Goal: Navigation & Orientation: Find specific page/section

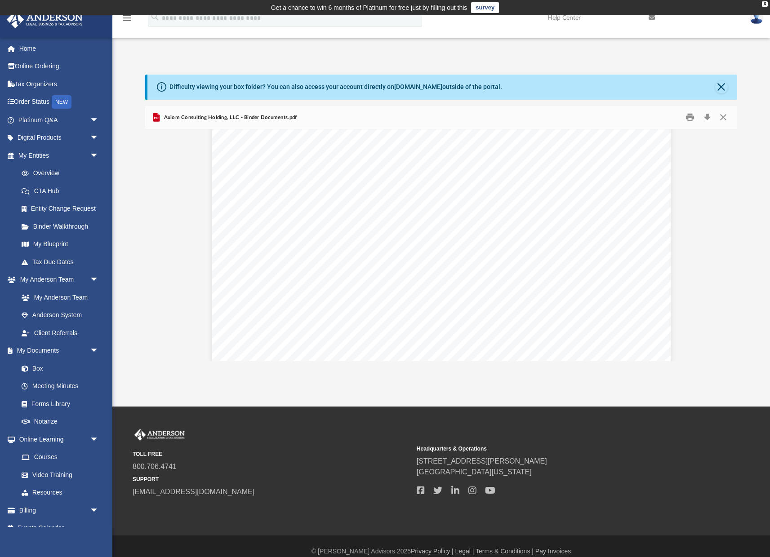
scroll to position [871, 0]
click at [62, 383] on link "Meeting Minutes" at bounding box center [63, 387] width 100 height 18
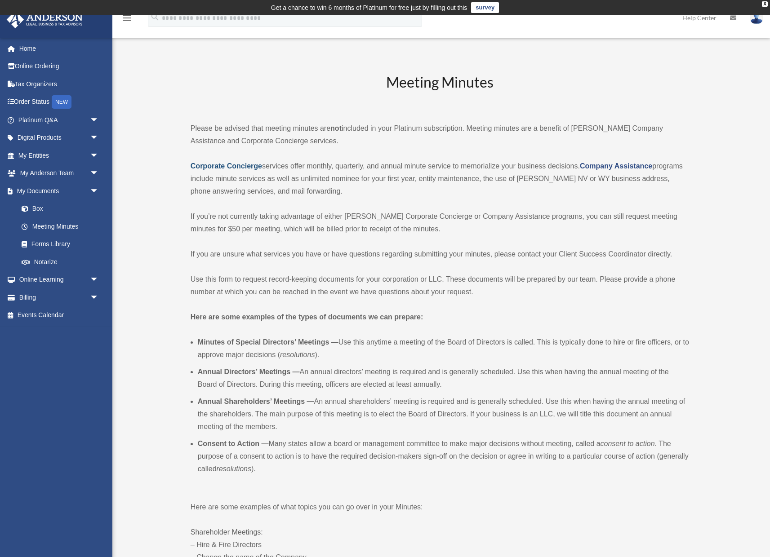
click at [243, 166] on strong "Corporate Concierge" at bounding box center [226, 166] width 71 height 8
click at [95, 119] on span "arrow_drop_down" at bounding box center [99, 120] width 18 height 18
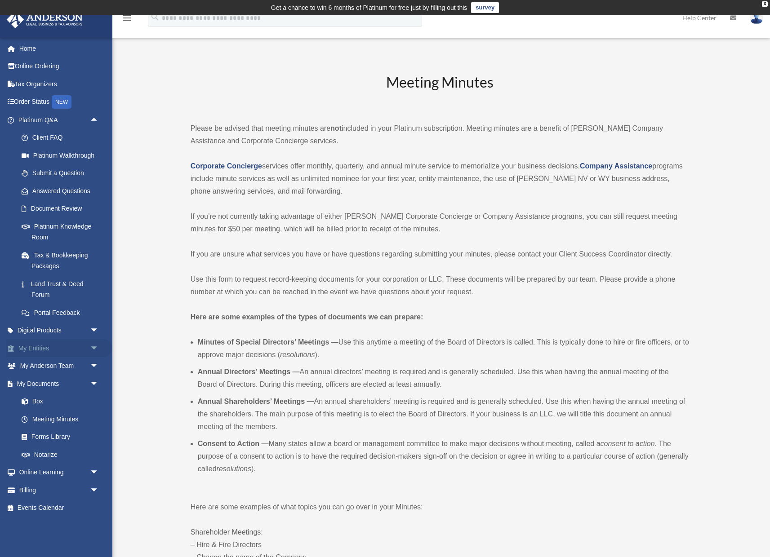
click at [93, 347] on span "arrow_drop_down" at bounding box center [99, 348] width 18 height 18
click at [95, 327] on span "arrow_drop_down" at bounding box center [99, 331] width 18 height 18
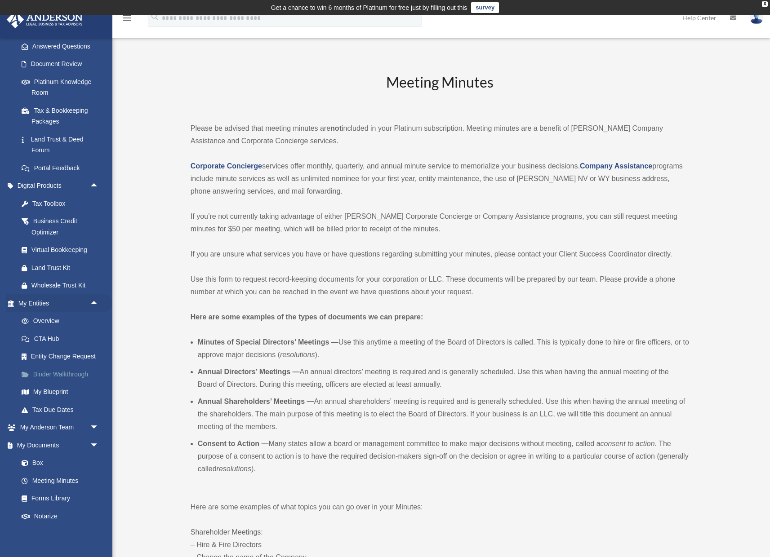
scroll to position [151, 0]
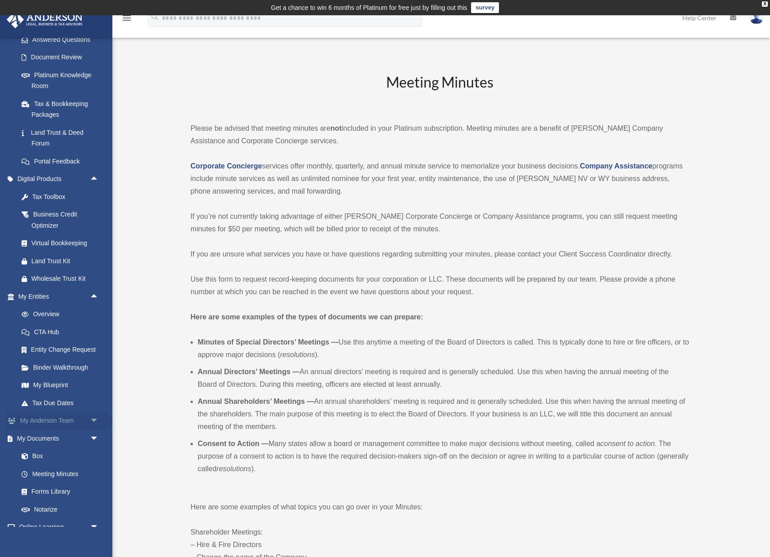
click at [94, 413] on span "arrow_drop_down" at bounding box center [99, 421] width 18 height 18
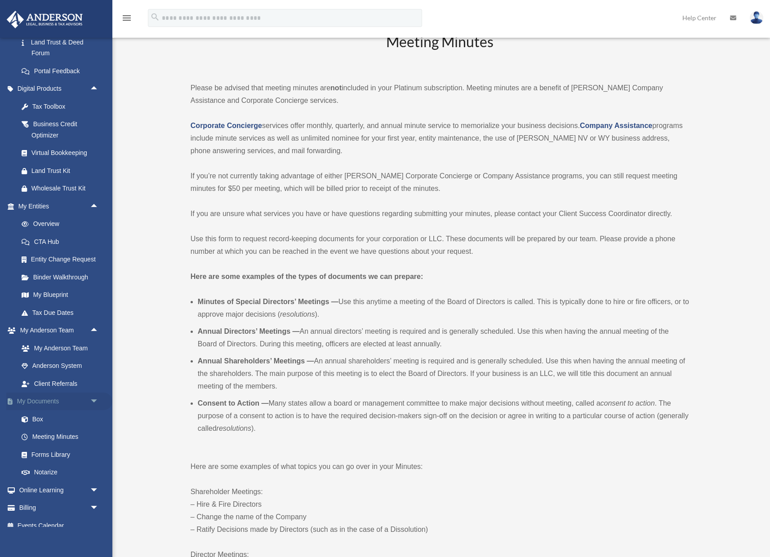
scroll to position [48, 0]
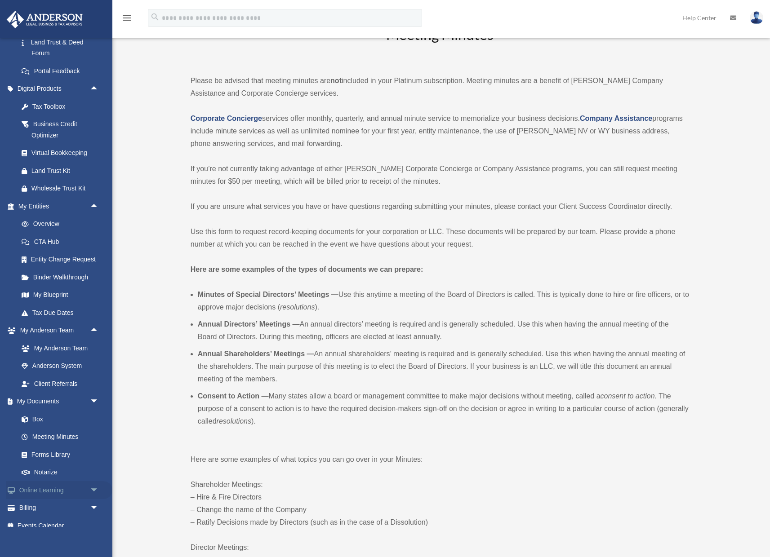
click at [93, 482] on span "arrow_drop_down" at bounding box center [99, 490] width 18 height 18
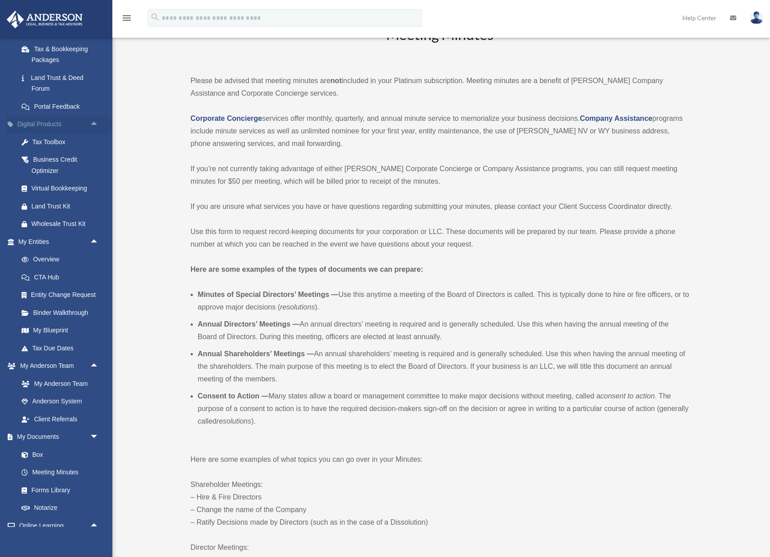
scroll to position [209, 0]
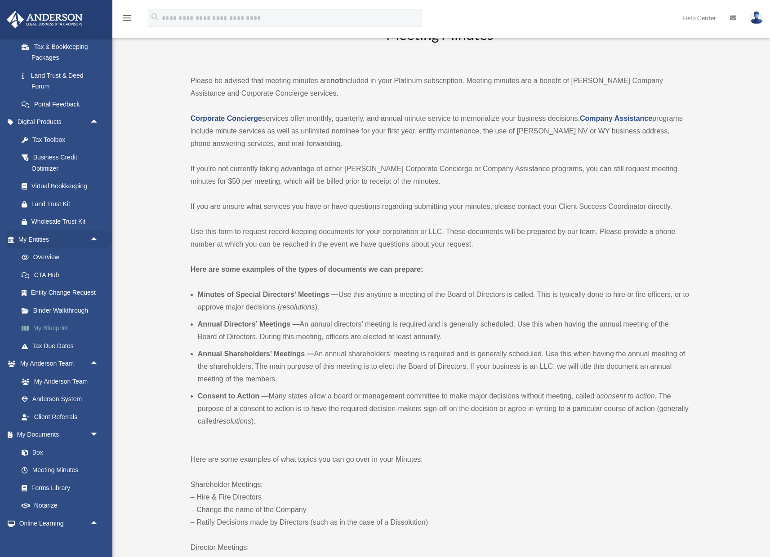
click at [39, 321] on link "My Blueprint" at bounding box center [63, 329] width 100 height 18
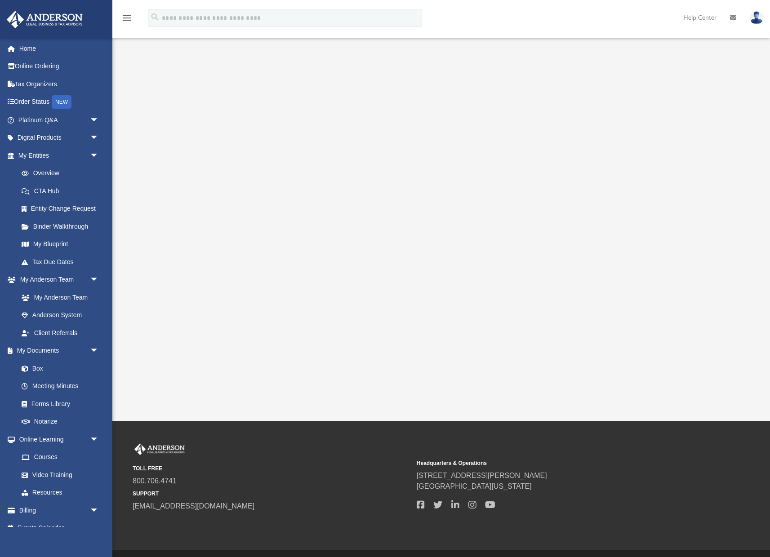
scroll to position [41, 0]
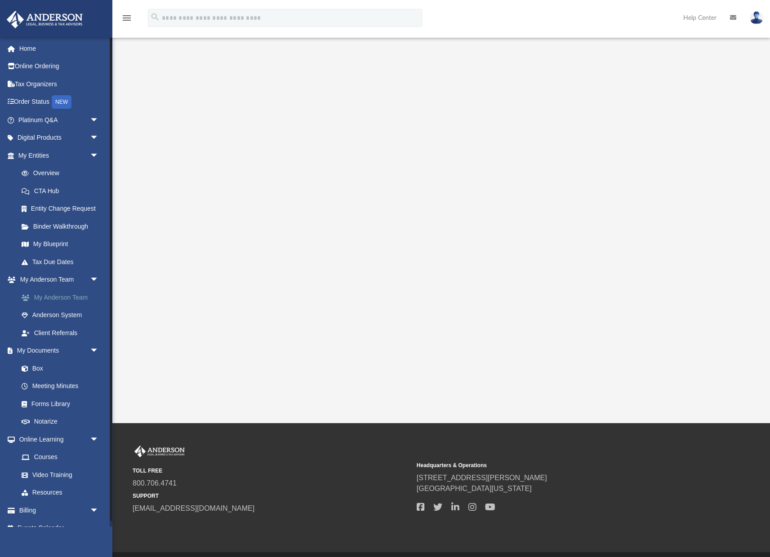
click at [75, 293] on link "My Anderson Team" at bounding box center [63, 298] width 100 height 18
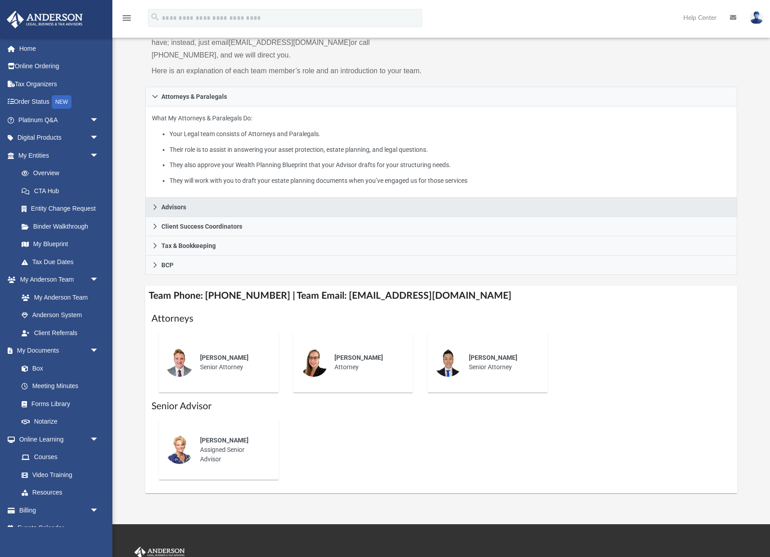
scroll to position [114, 0]
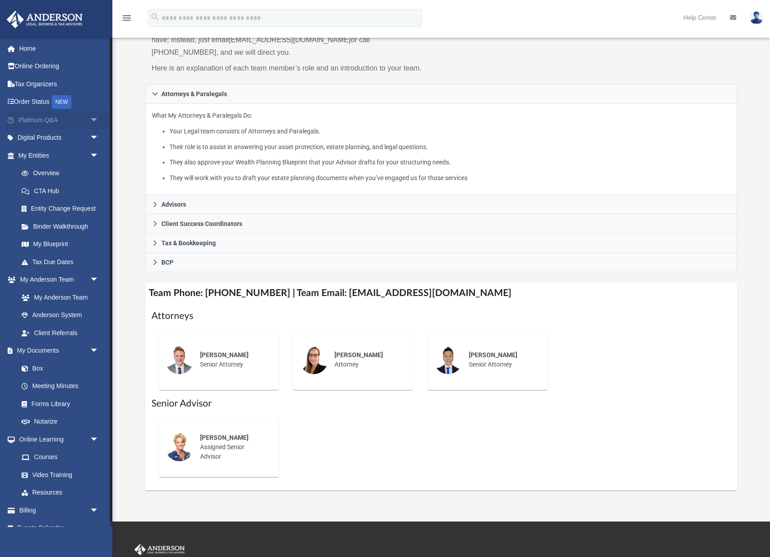
click at [93, 120] on span "arrow_drop_down" at bounding box center [99, 120] width 18 height 18
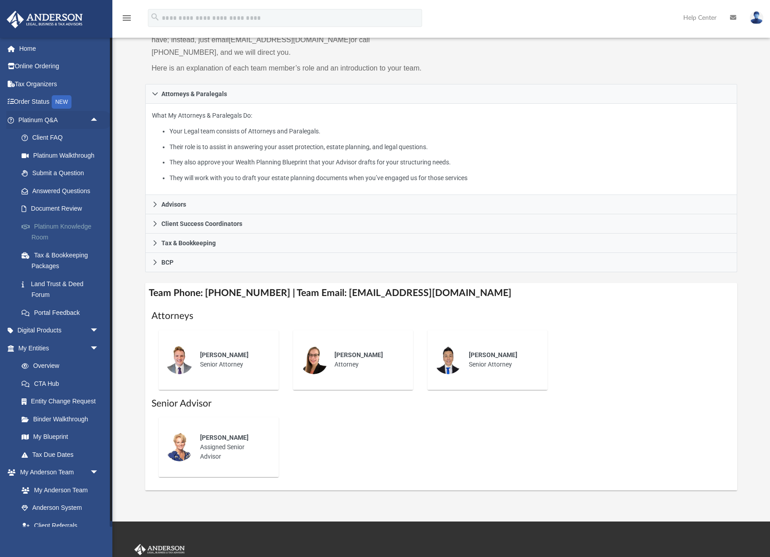
click at [61, 223] on link "Platinum Knowledge Room" at bounding box center [63, 232] width 100 height 29
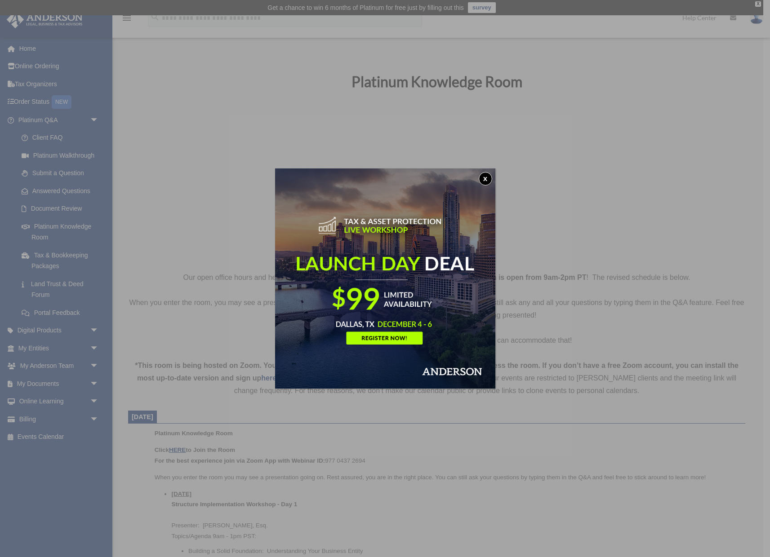
click at [485, 180] on button "x" at bounding box center [485, 178] width 13 height 13
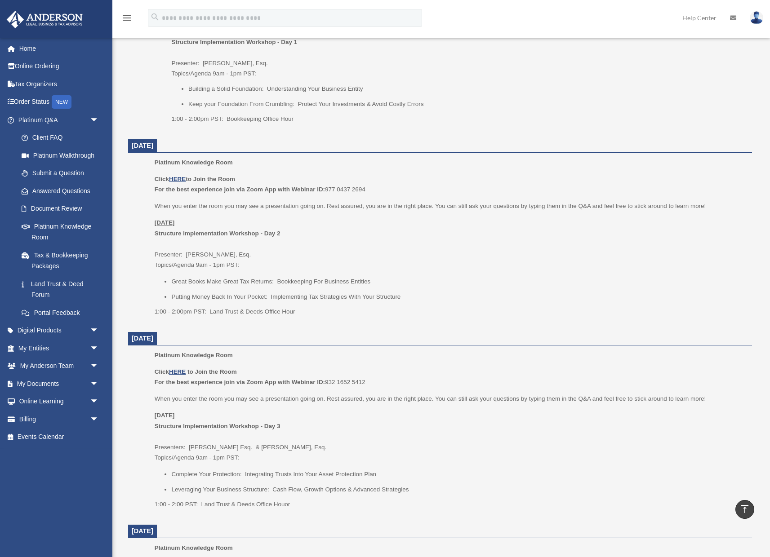
scroll to position [454, 0]
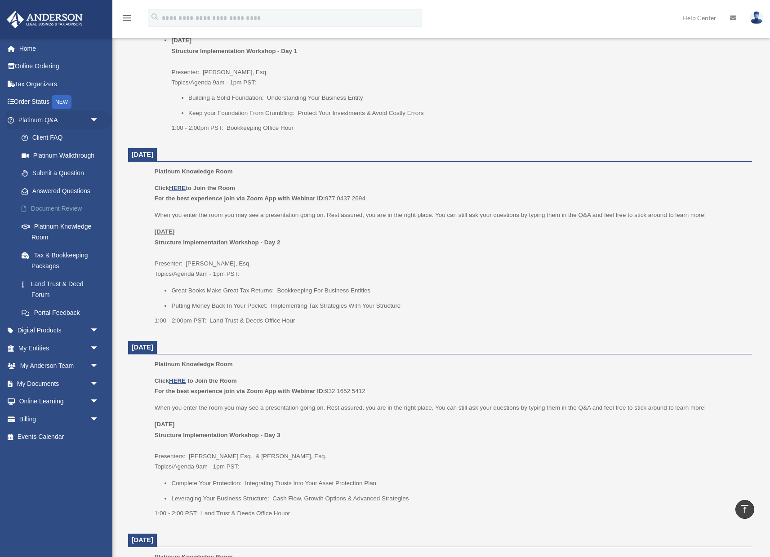
click at [58, 208] on link "Document Review" at bounding box center [63, 209] width 100 height 18
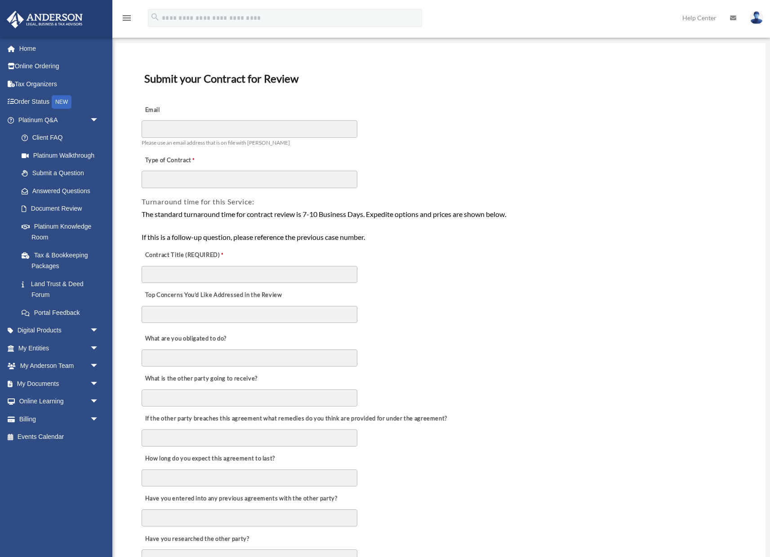
scroll to position [48, 0]
click at [48, 282] on link "Land Trust & Deed Forum" at bounding box center [63, 289] width 100 height 29
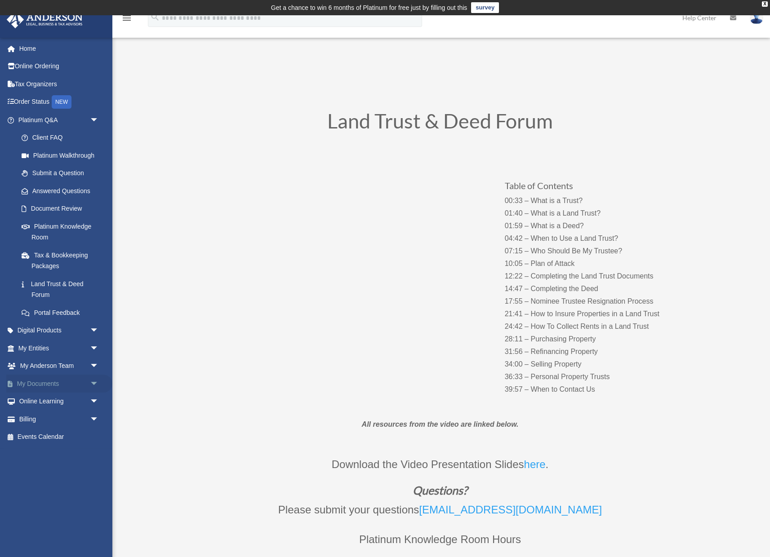
click at [49, 378] on link "My Documents arrow_drop_down" at bounding box center [59, 384] width 106 height 18
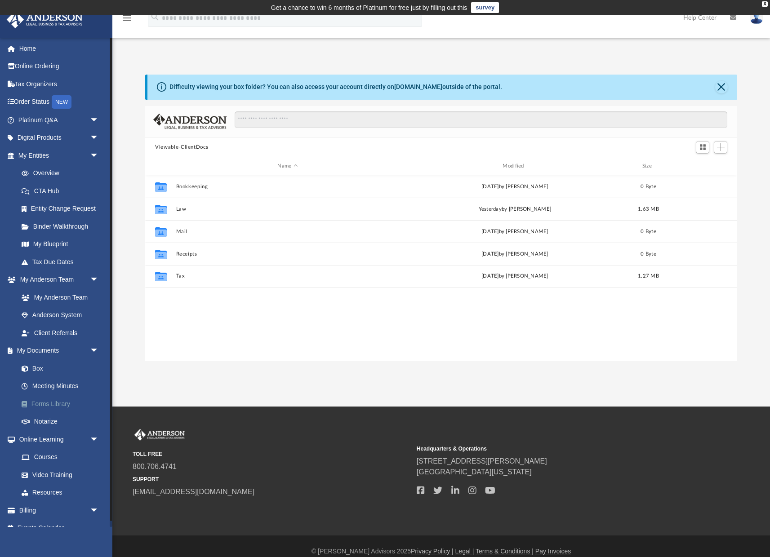
scroll to position [2, 0]
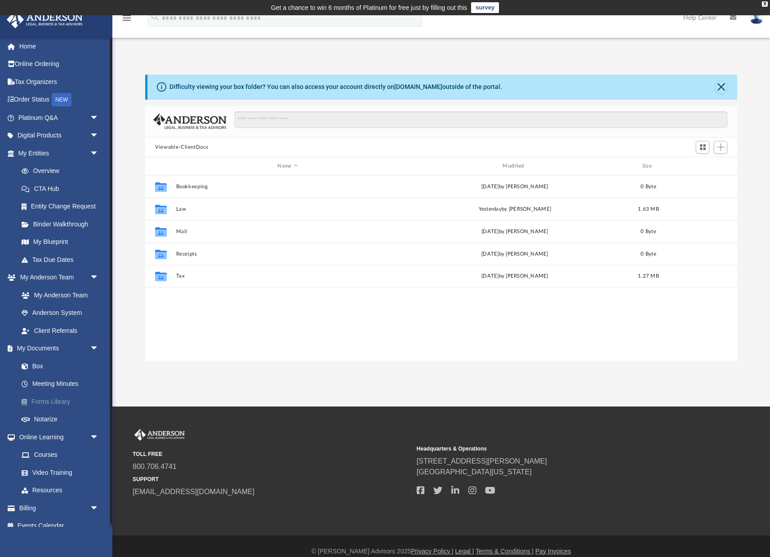
click at [62, 396] on link "Forms Library" at bounding box center [63, 402] width 100 height 18
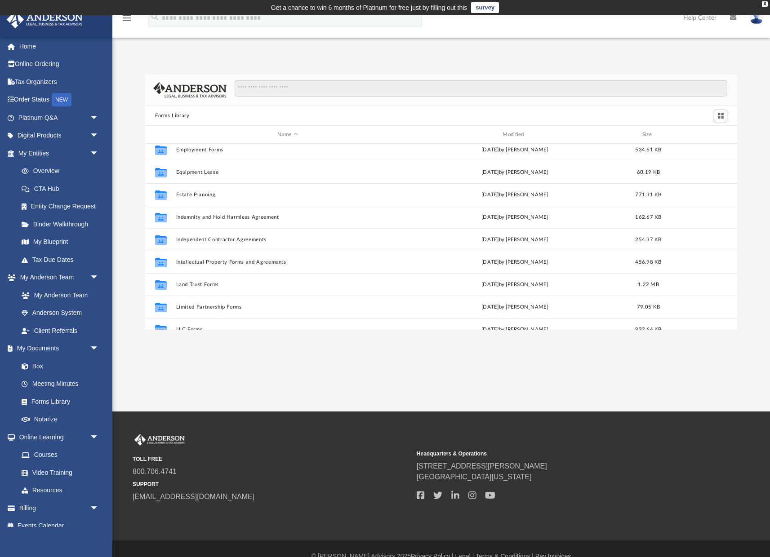
scroll to position [251, 0]
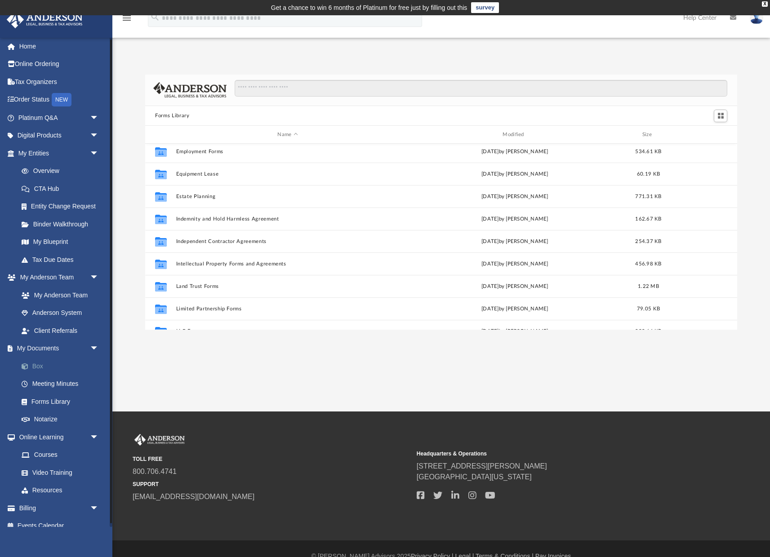
click at [34, 362] on link "Box" at bounding box center [63, 366] width 100 height 18
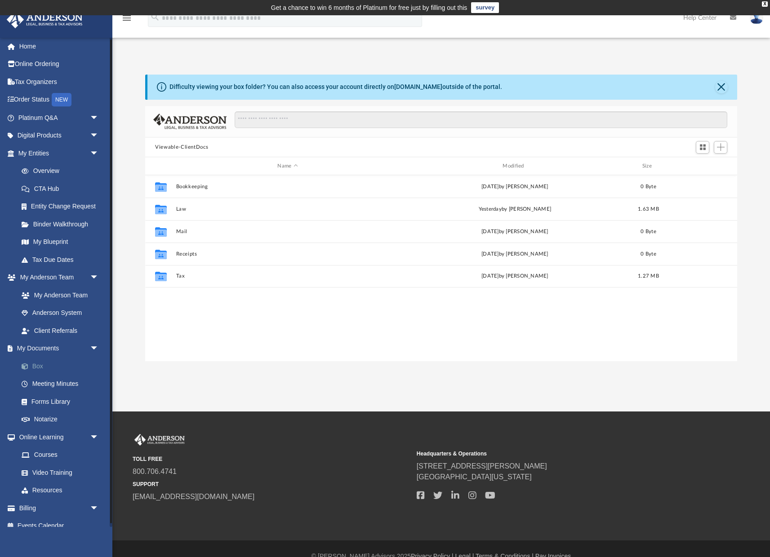
scroll to position [205, 592]
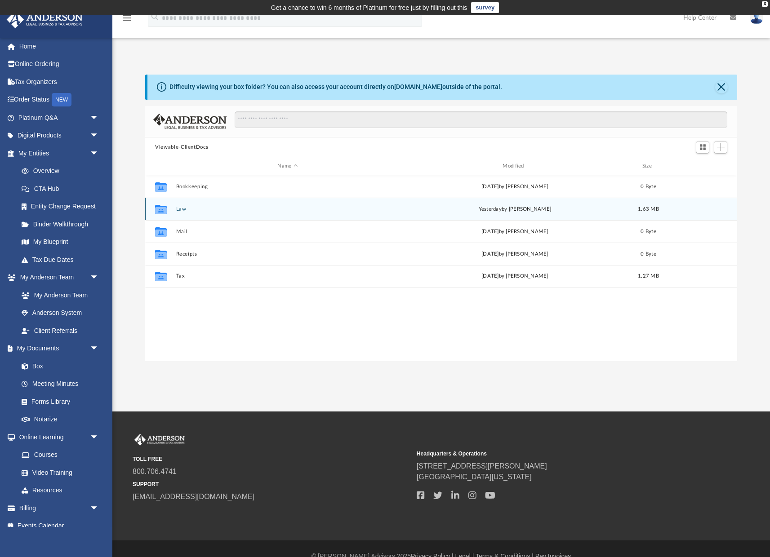
click at [177, 209] on button "Law" at bounding box center [287, 209] width 223 height 6
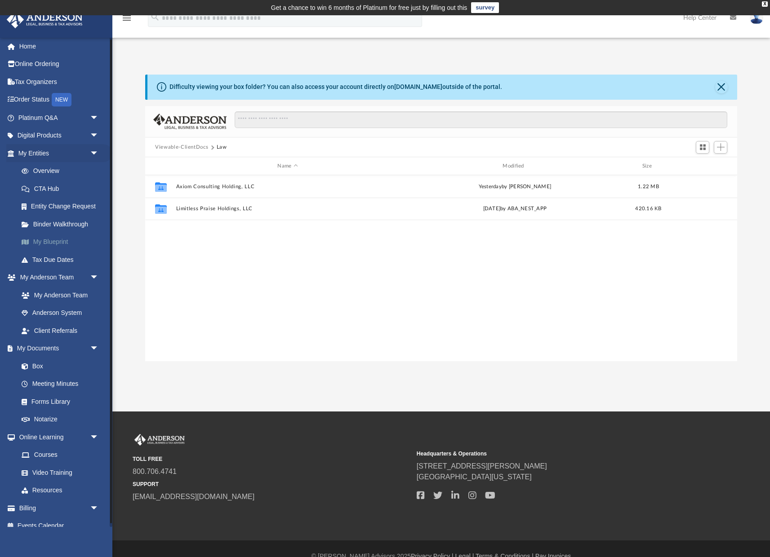
click at [47, 238] on link "My Blueprint" at bounding box center [63, 242] width 100 height 18
